Goal: Check status: Check status

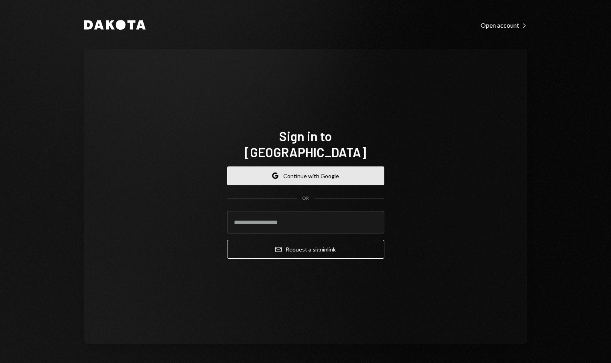
click at [316, 168] on button "Google Continue with Google" at bounding box center [305, 175] width 157 height 19
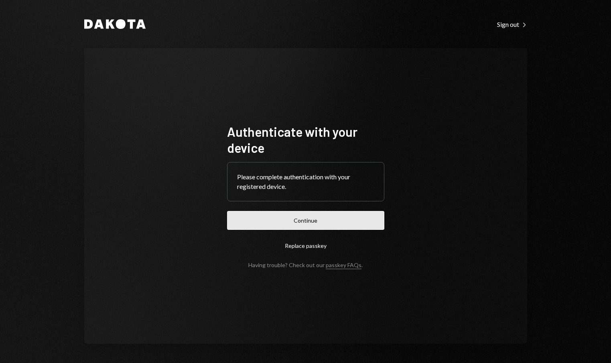
click at [338, 225] on button "Continue" at bounding box center [305, 220] width 157 height 19
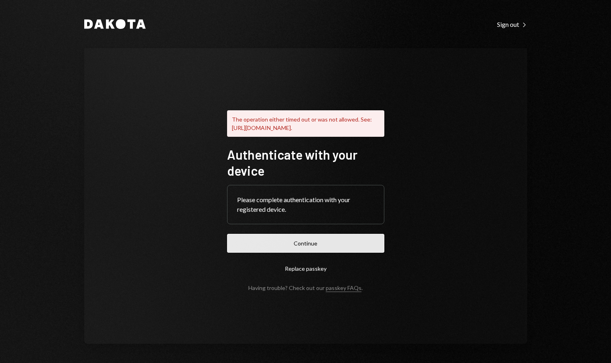
click at [338, 251] on button "Continue" at bounding box center [305, 243] width 157 height 19
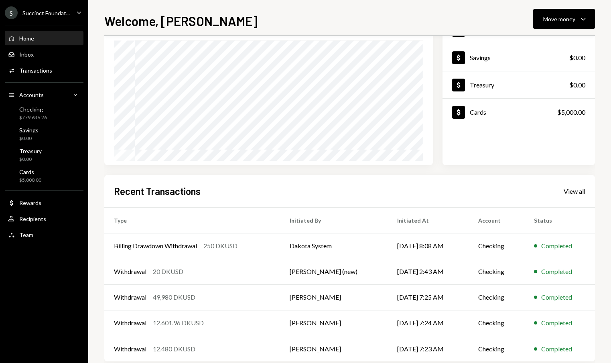
scroll to position [82, 0]
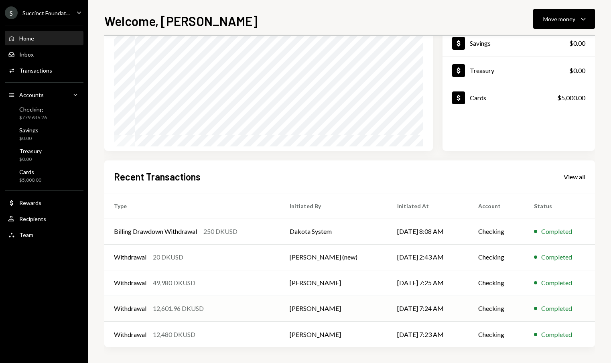
click at [280, 308] on td "Withdrawal 12,601.96 DKUSD" at bounding box center [192, 308] width 176 height 26
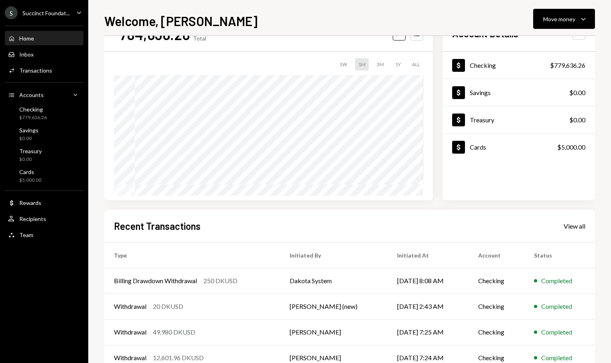
scroll to position [82, 0]
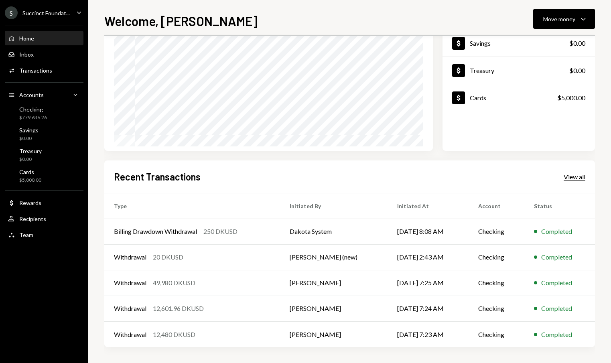
click at [570, 175] on div "View all" at bounding box center [574, 177] width 22 height 8
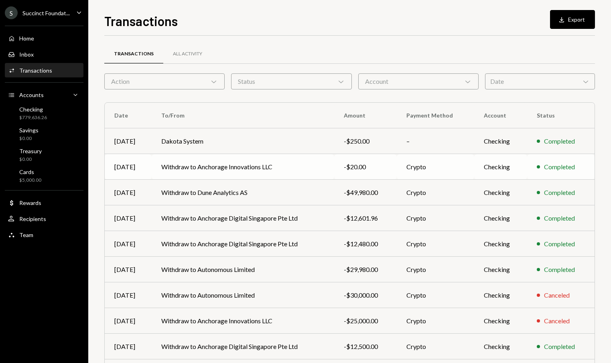
scroll to position [56, 0]
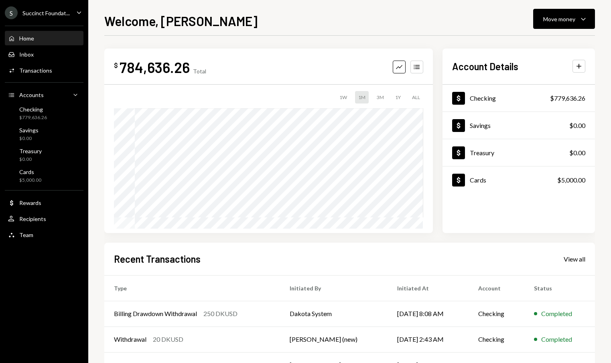
scroll to position [82, 0]
